Goal: Task Accomplishment & Management: Manage account settings

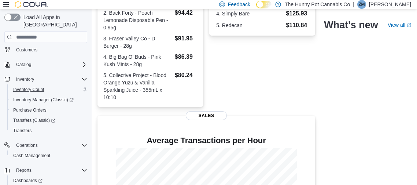
scroll to position [44, 0]
click at [43, 151] on span "Cash Management" at bounding box center [31, 154] width 37 height 6
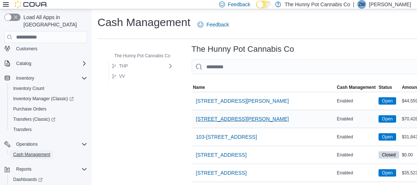
scroll to position [717, 0]
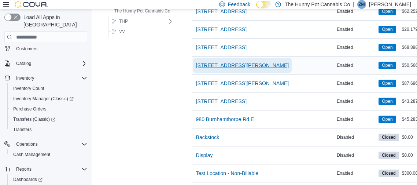
click at [216, 66] on span "[STREET_ADDRESS][PERSON_NAME]" at bounding box center [242, 65] width 93 height 7
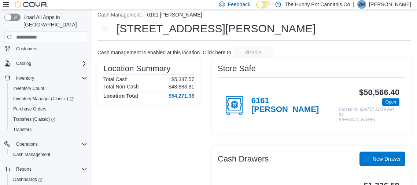
scroll to position [130, 0]
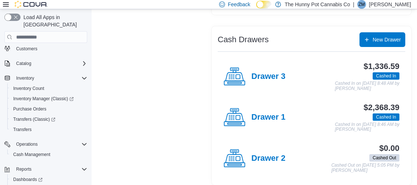
click at [264, 106] on div "Drawer 1" at bounding box center [254, 117] width 62 height 22
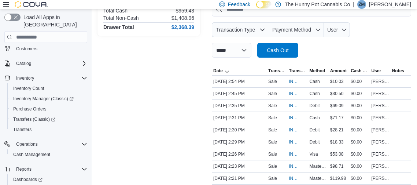
scroll to position [122, 0]
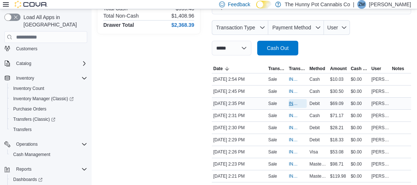
click at [289, 101] on span "IN5LJ3-5954248" at bounding box center [294, 103] width 10 height 6
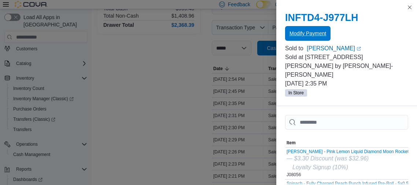
click at [323, 33] on span "Modify Payment" at bounding box center [307, 33] width 37 height 7
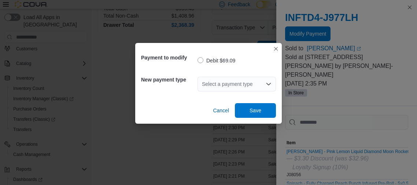
click at [237, 85] on div "Select a payment type" at bounding box center [236, 84] width 78 height 15
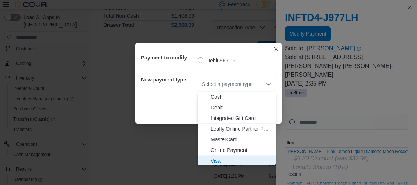
click at [218, 159] on span "Visa" at bounding box center [241, 160] width 61 height 7
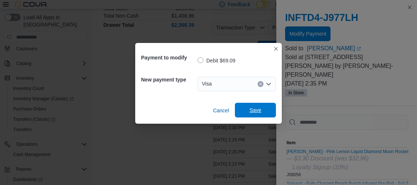
click at [260, 108] on span "Save" at bounding box center [255, 109] width 12 height 7
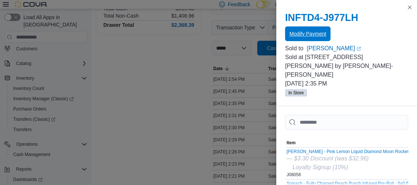
scroll to position [0, 0]
